Goal: Find specific fact: Find specific fact

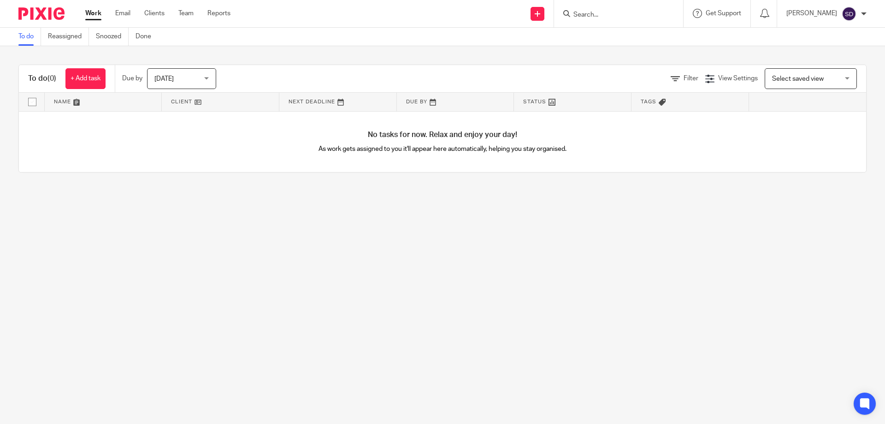
click at [586, 14] on input "Search" at bounding box center [614, 15] width 83 height 8
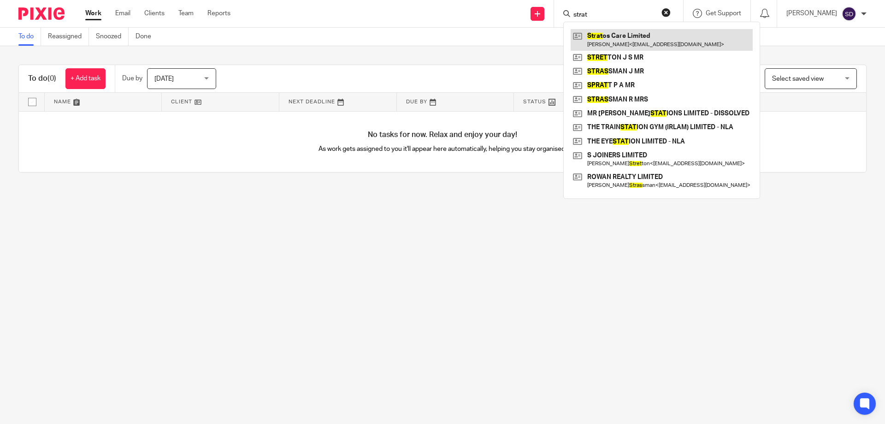
type input "strat"
click at [603, 48] on link at bounding box center [662, 39] width 182 height 21
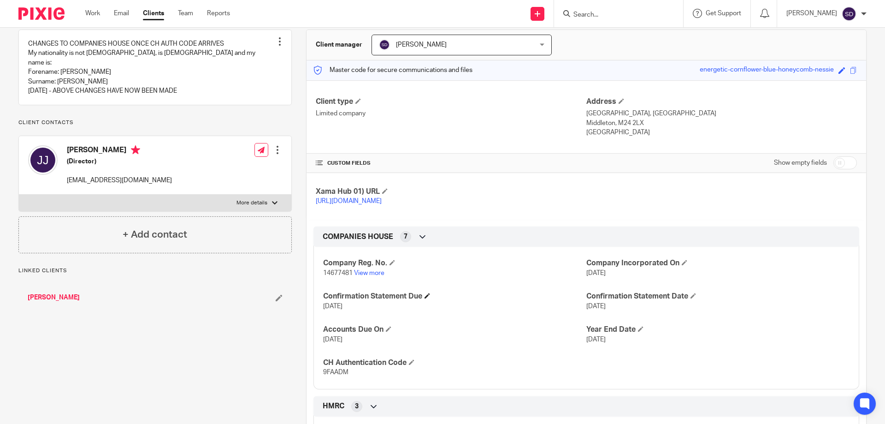
scroll to position [92, 0]
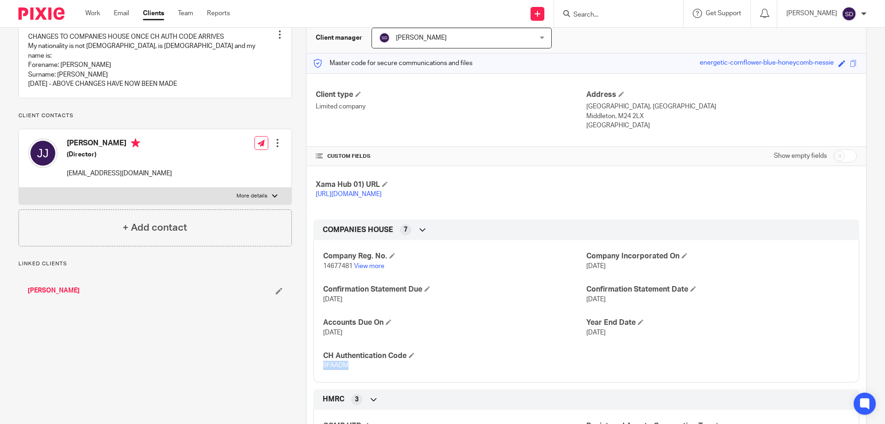
drag, startPoint x: 360, startPoint y: 375, endPoint x: 319, endPoint y: 374, distance: 41.5
click at [319, 374] on div "Company Reg. No. 14677481 View more Company Incorporated On [DATE] Confirmation…" at bounding box center [586, 307] width 546 height 149
copy span "9FAADM"
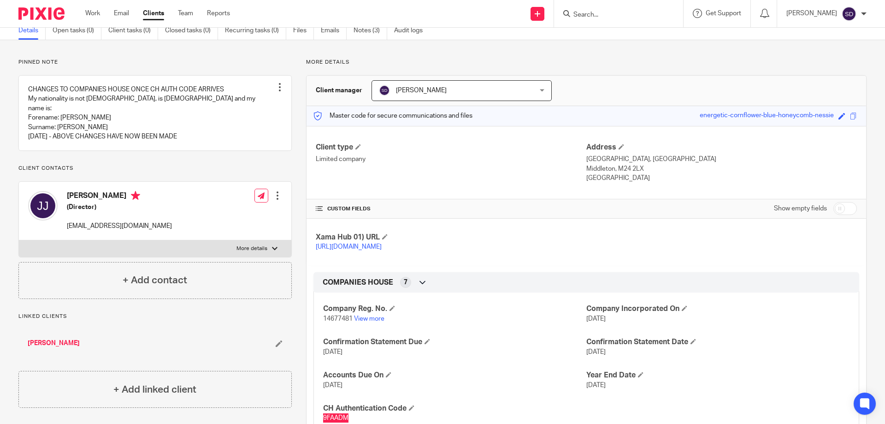
scroll to position [0, 0]
